Goal: Information Seeking & Learning: Check status

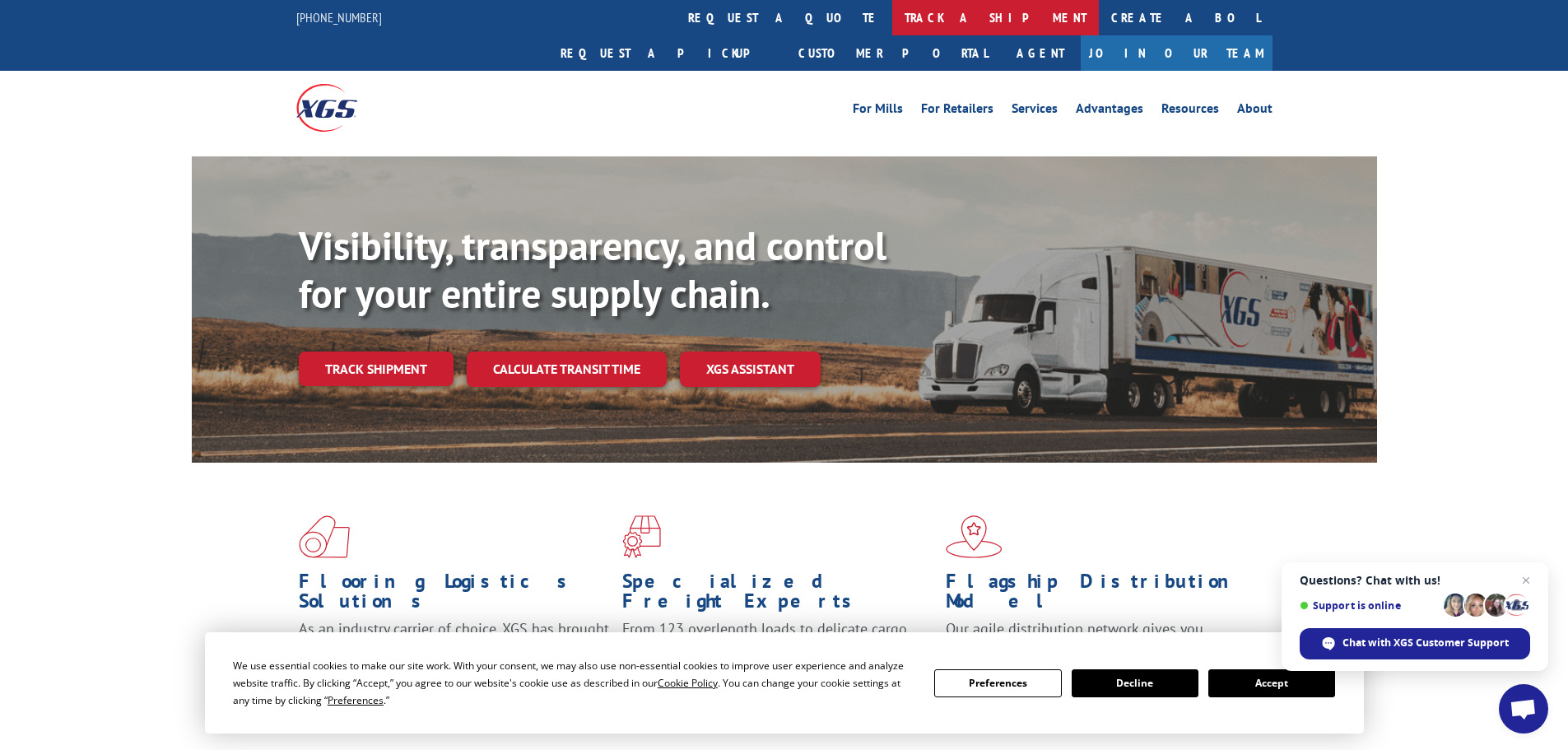
click at [892, 15] on link "track a shipment" at bounding box center [995, 17] width 207 height 35
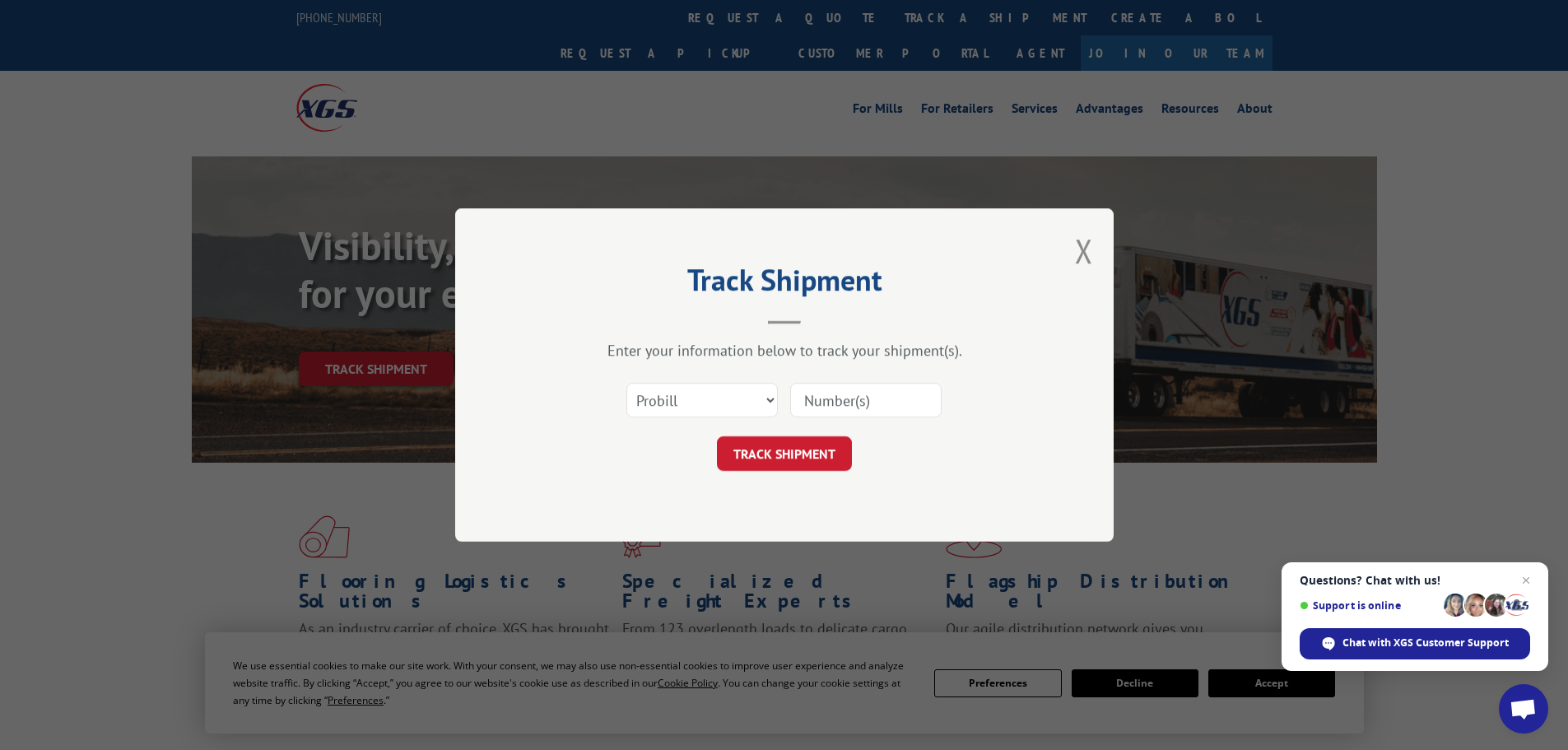
click at [833, 397] on input at bounding box center [865, 400] width 151 height 35
paste input "17563288"
type input "17563288"
click at [778, 458] on button "TRACK SHIPMENT" at bounding box center [784, 453] width 135 height 35
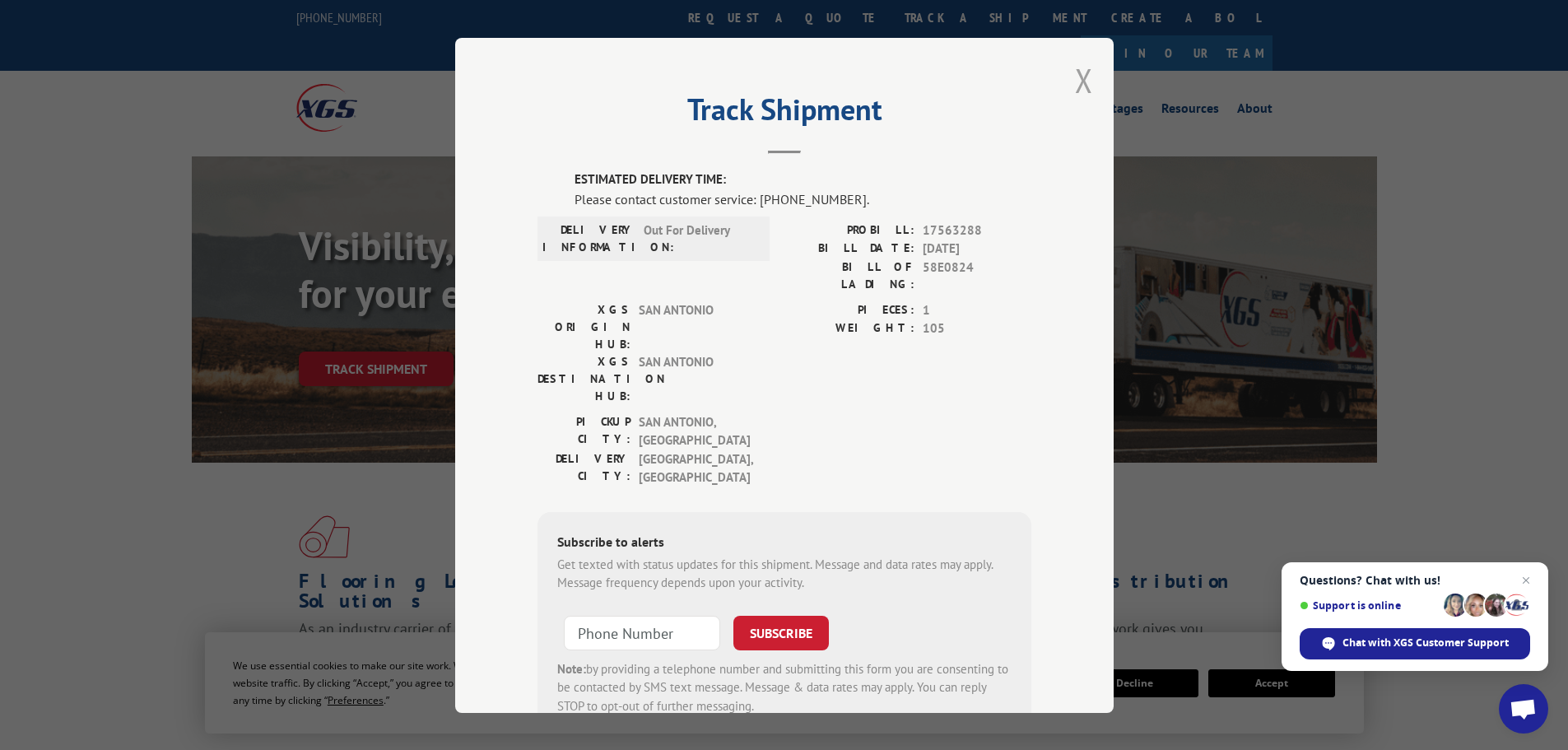
click at [1077, 79] on button "Close modal" at bounding box center [1084, 80] width 18 height 44
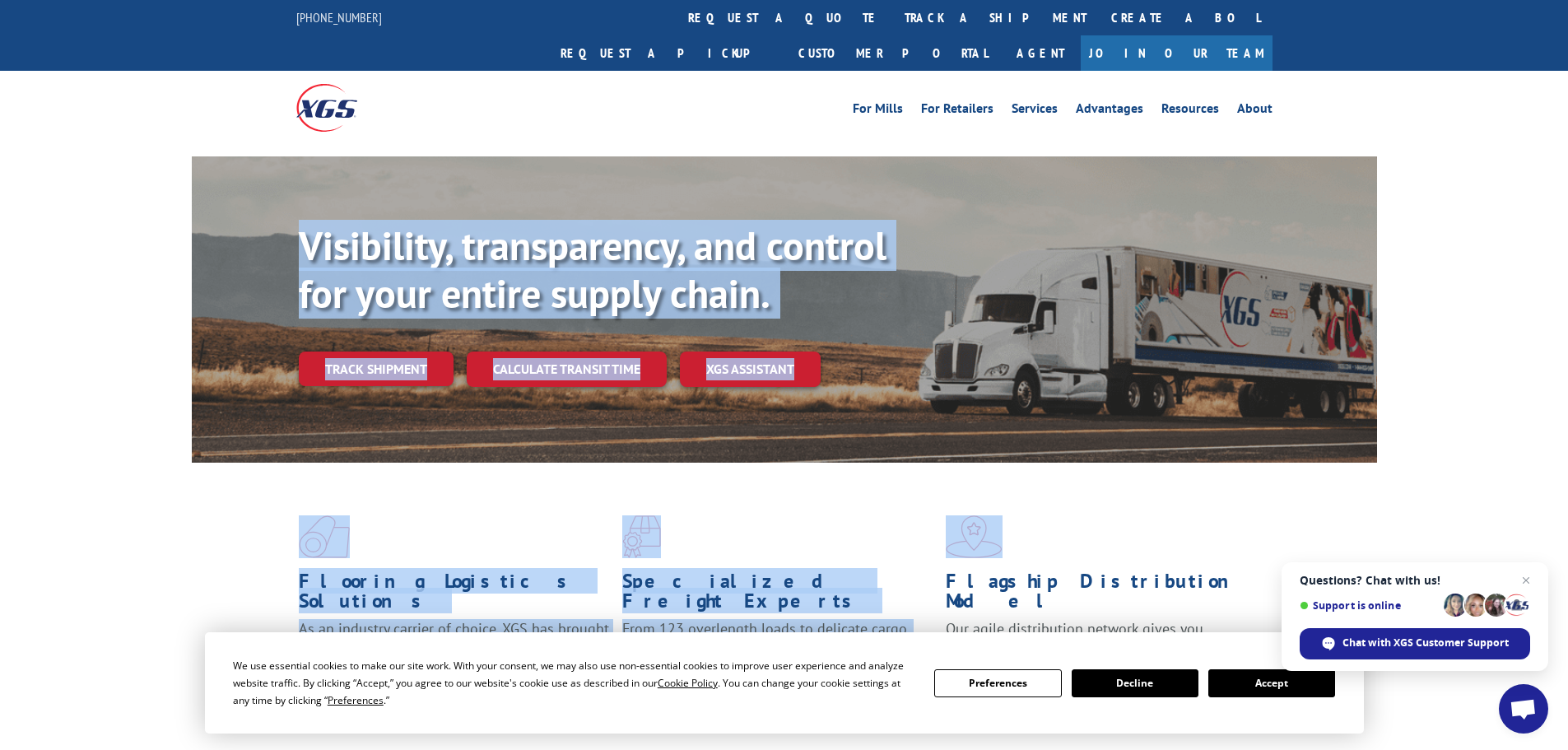
drag, startPoint x: 1329, startPoint y: 82, endPoint x: 1325, endPoint y: 452, distance: 370.0
click at [892, 18] on link "track a shipment" at bounding box center [995, 17] width 207 height 35
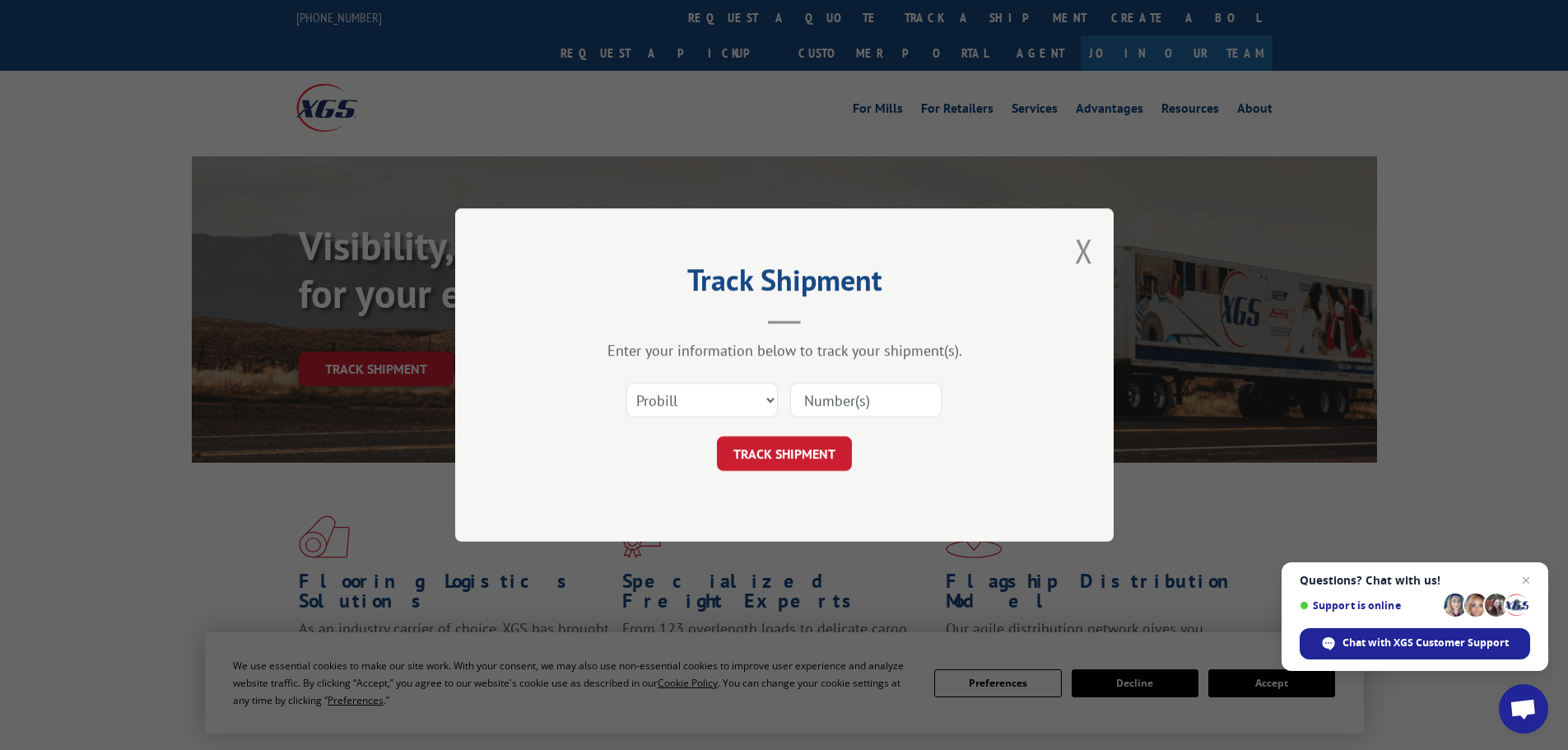
click at [872, 400] on input at bounding box center [865, 400] width 151 height 35
paste input "17563288"
type input "17563288"
click at [807, 451] on button "TRACK SHIPMENT" at bounding box center [784, 453] width 135 height 35
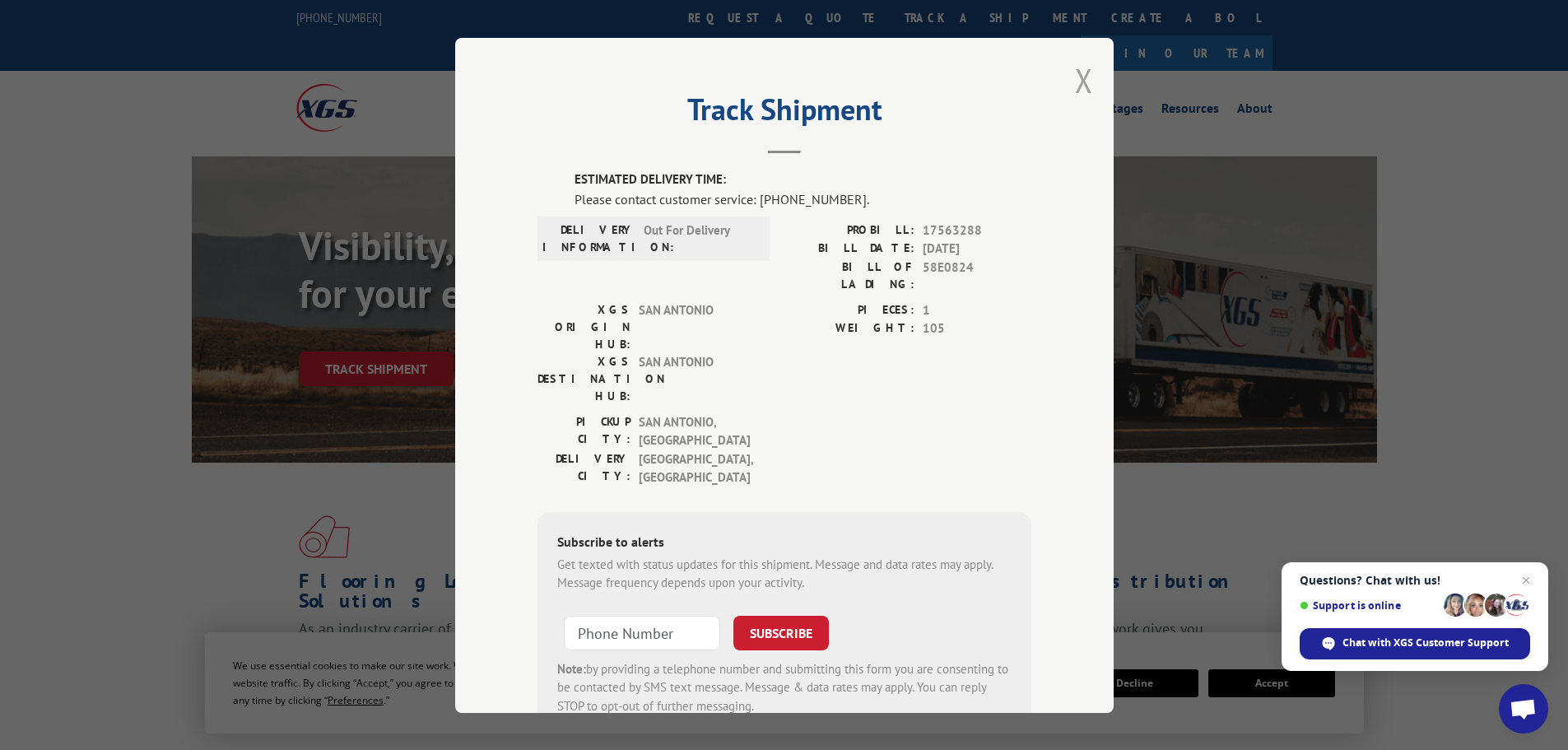
click at [1076, 77] on button "Close modal" at bounding box center [1084, 80] width 18 height 44
